Goal: Obtain resource: Obtain resource

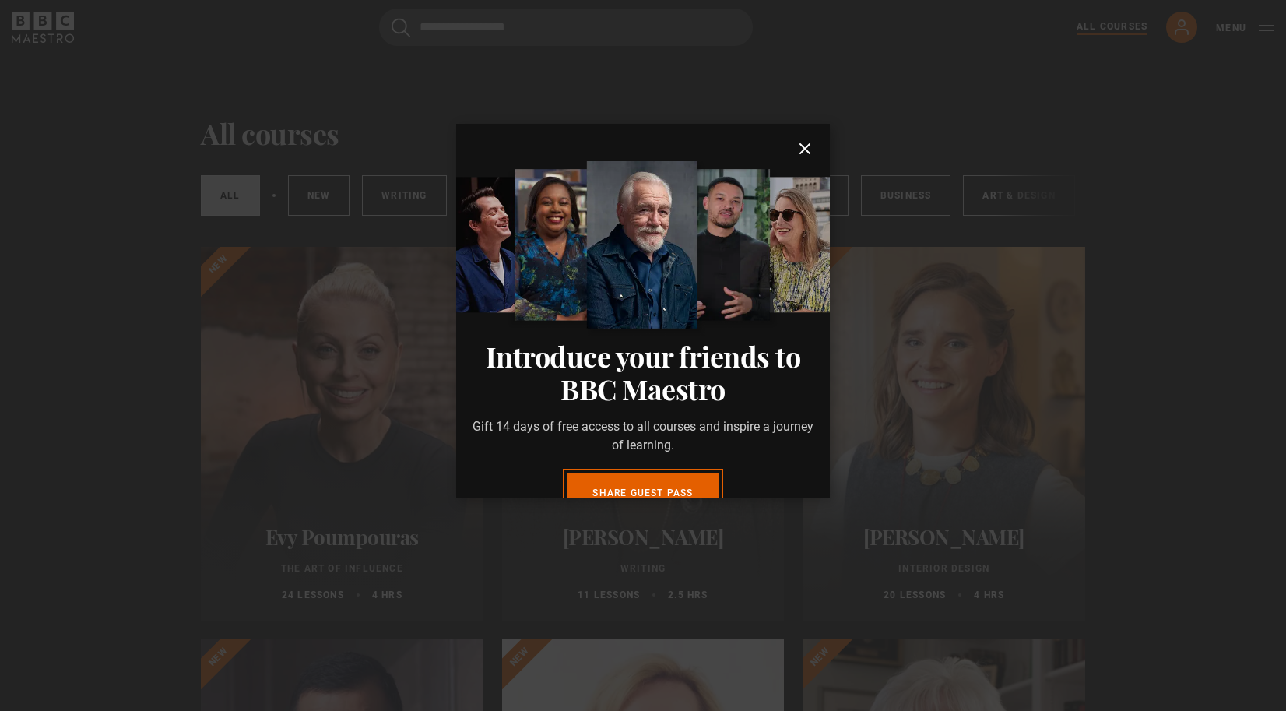
scroll to position [76, 0]
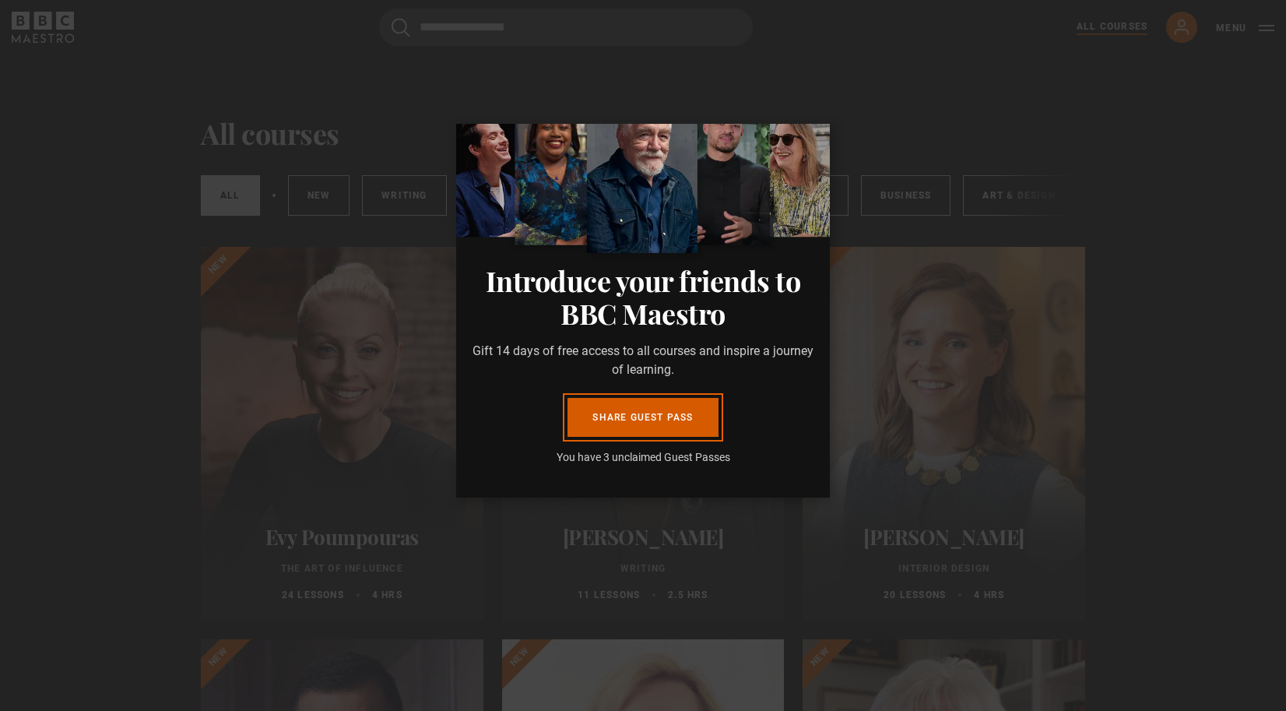
click at [648, 403] on link "Share guest pass" at bounding box center [642, 417] width 150 height 39
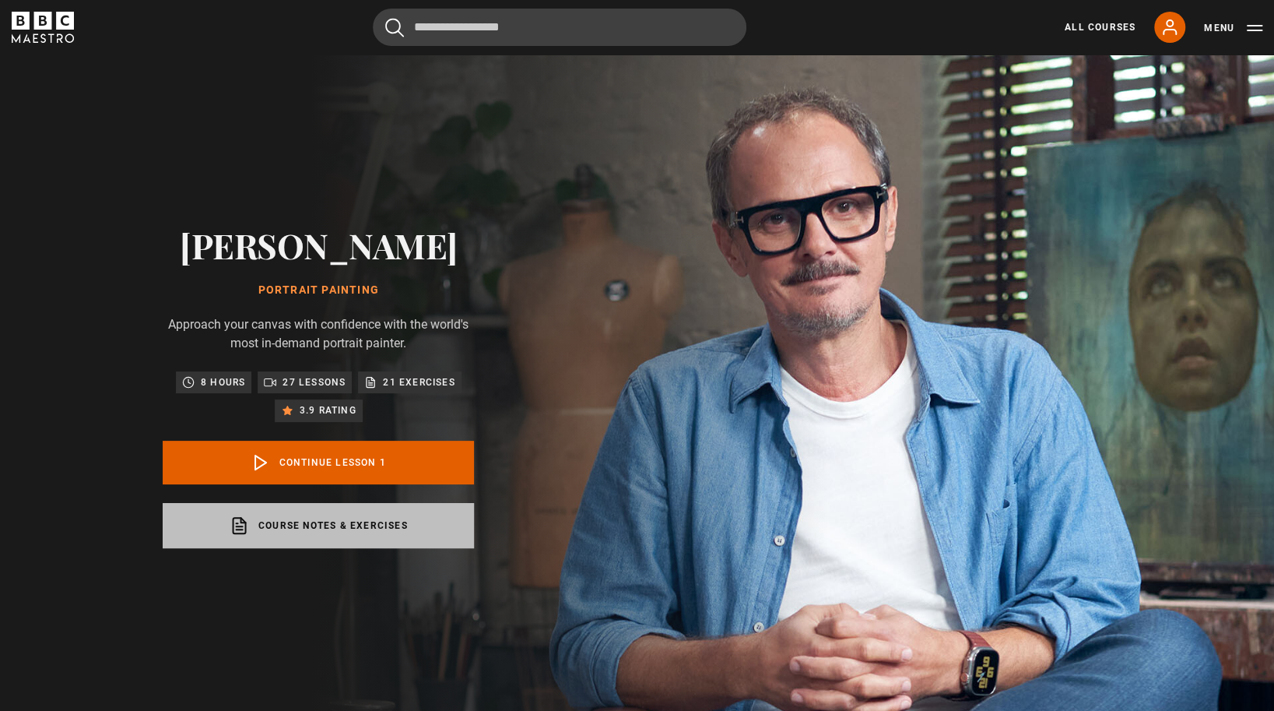
click at [332, 523] on link "Course notes & exercises opens in a new tab" at bounding box center [318, 525] width 311 height 45
